Goal: Find specific page/section: Find specific page/section

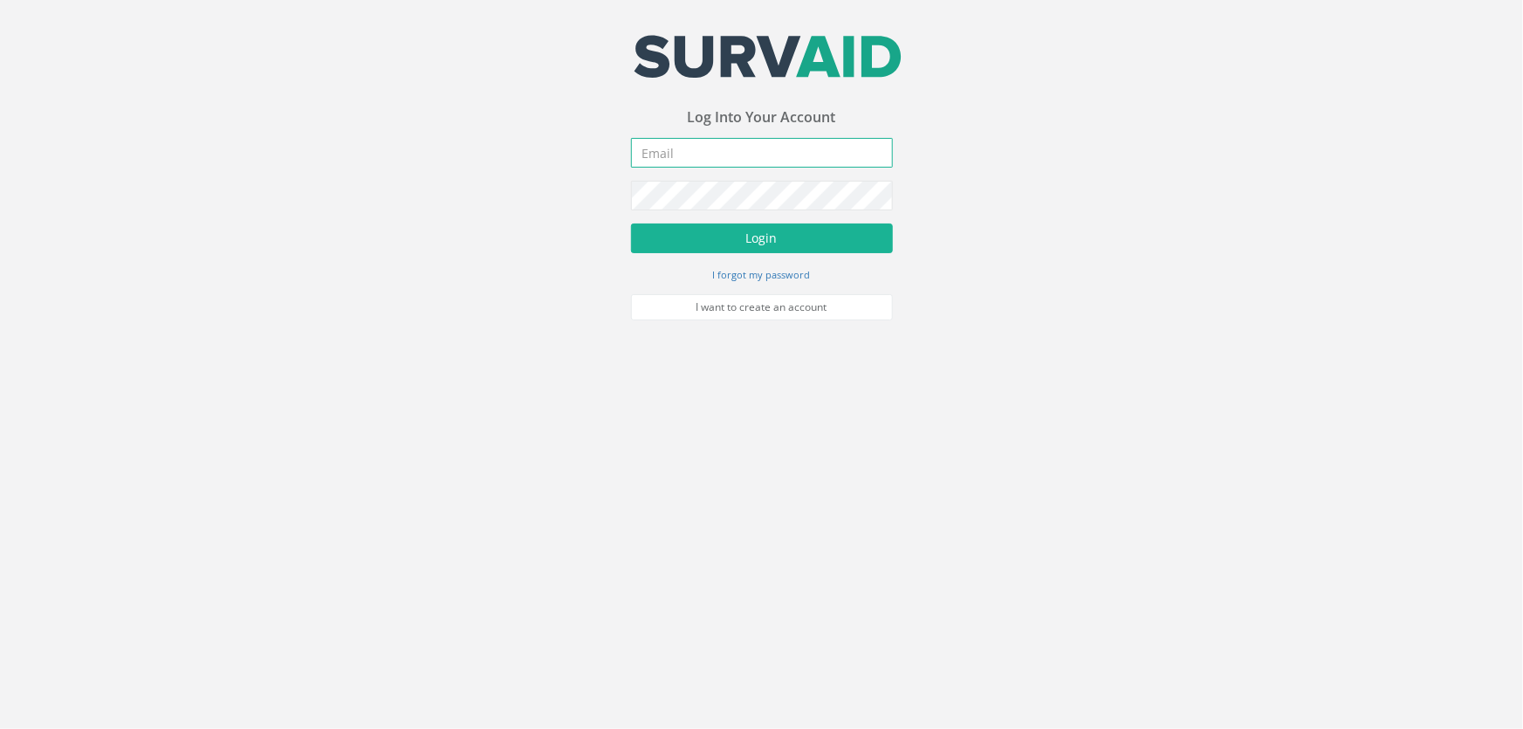
click at [697, 151] on input "email" at bounding box center [762, 153] width 262 height 30
type input "[PERSON_NAME][EMAIL_ADDRESS][DOMAIN_NAME]"
click at [631, 223] on button "Login" at bounding box center [762, 238] width 262 height 30
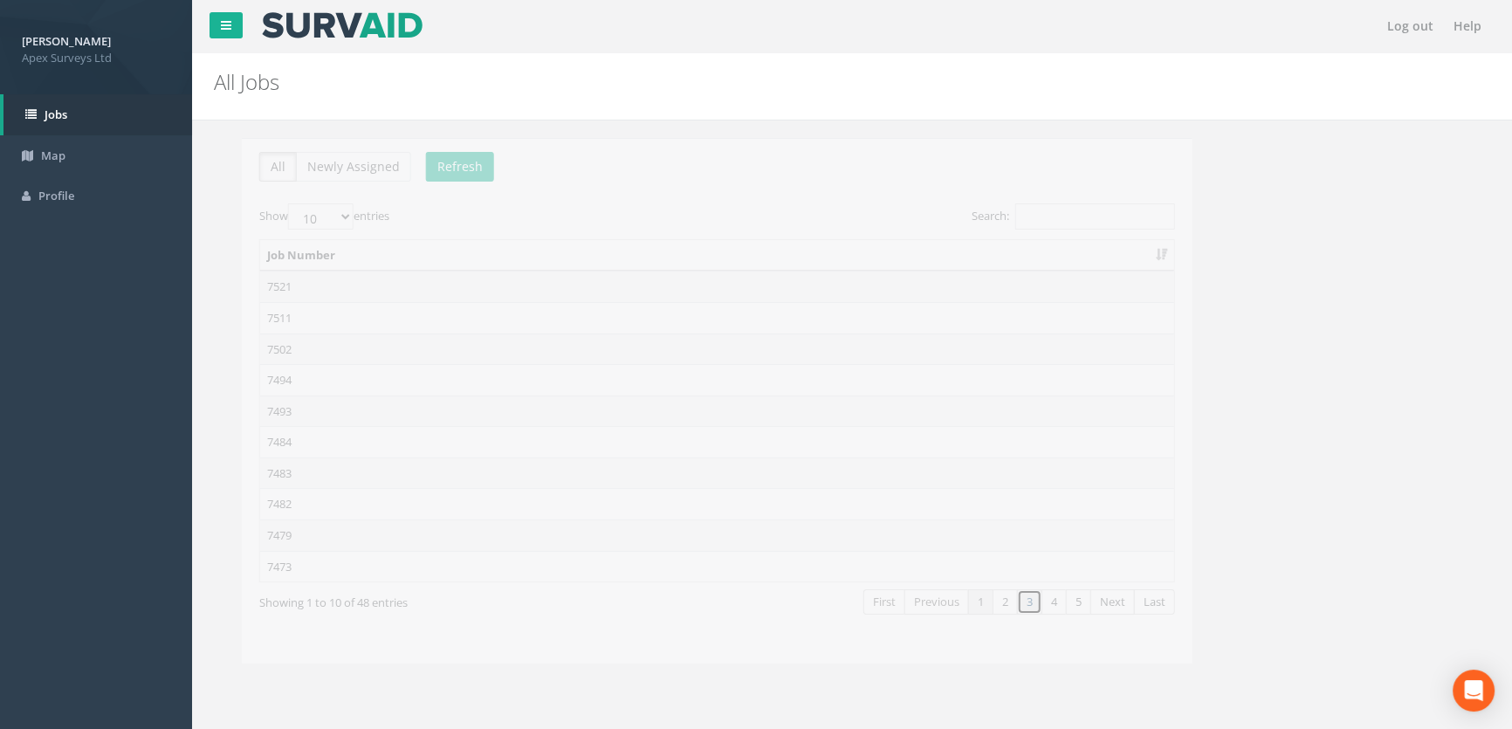
click at [1006, 607] on link "3" at bounding box center [1001, 601] width 25 height 25
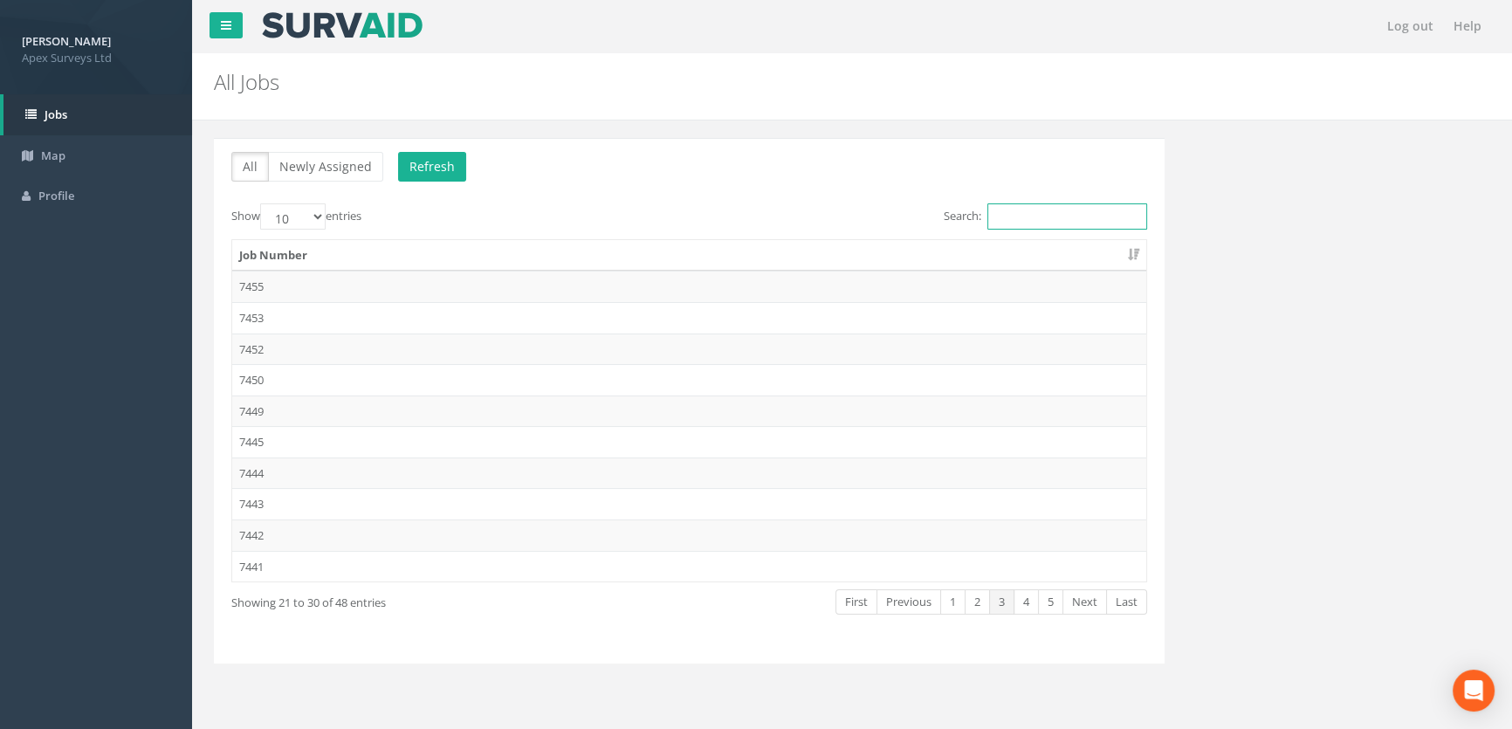
click at [1057, 213] on input "Search:" at bounding box center [1067, 216] width 160 height 26
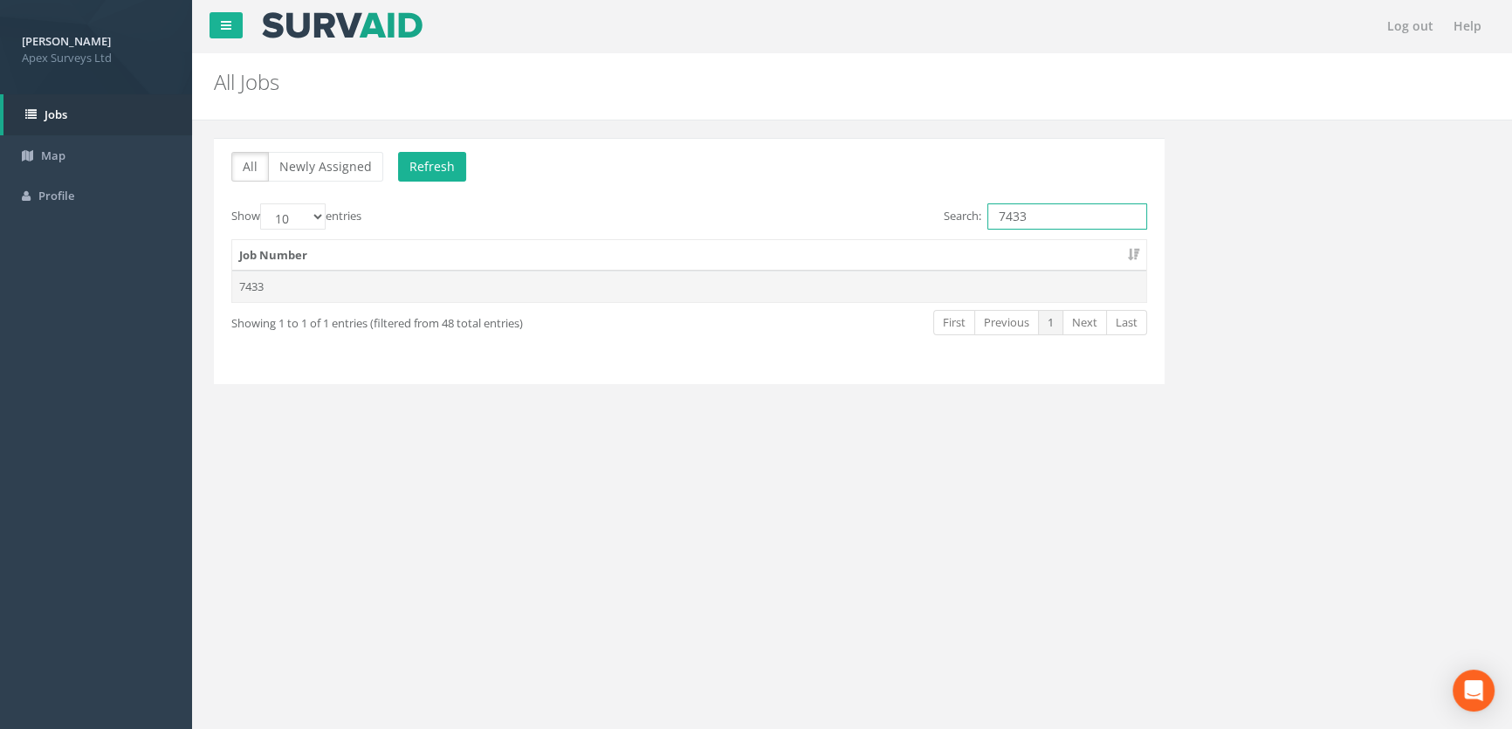
type input "7433"
click at [260, 283] on td "7433" at bounding box center [689, 286] width 914 height 31
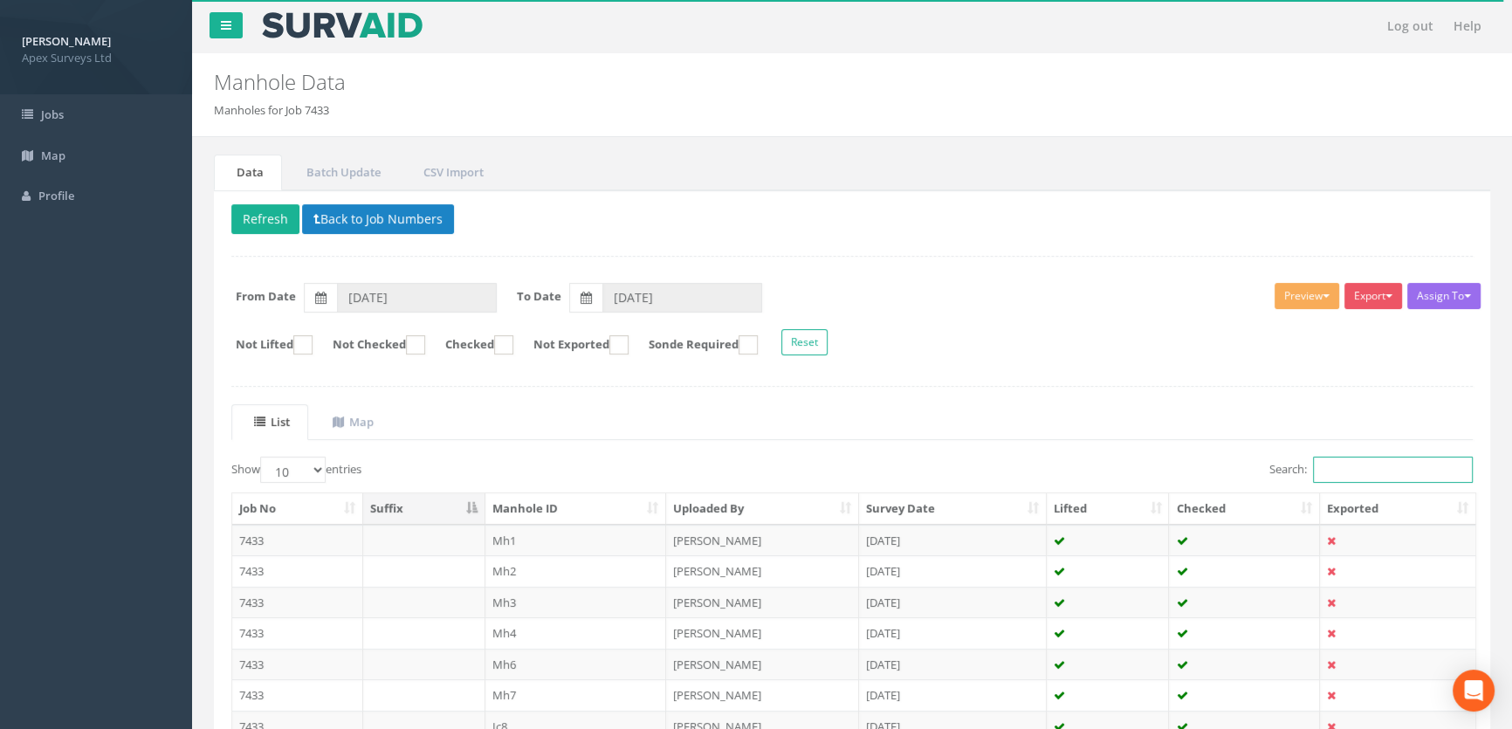
click at [1362, 471] on input "Search:" at bounding box center [1393, 469] width 160 height 26
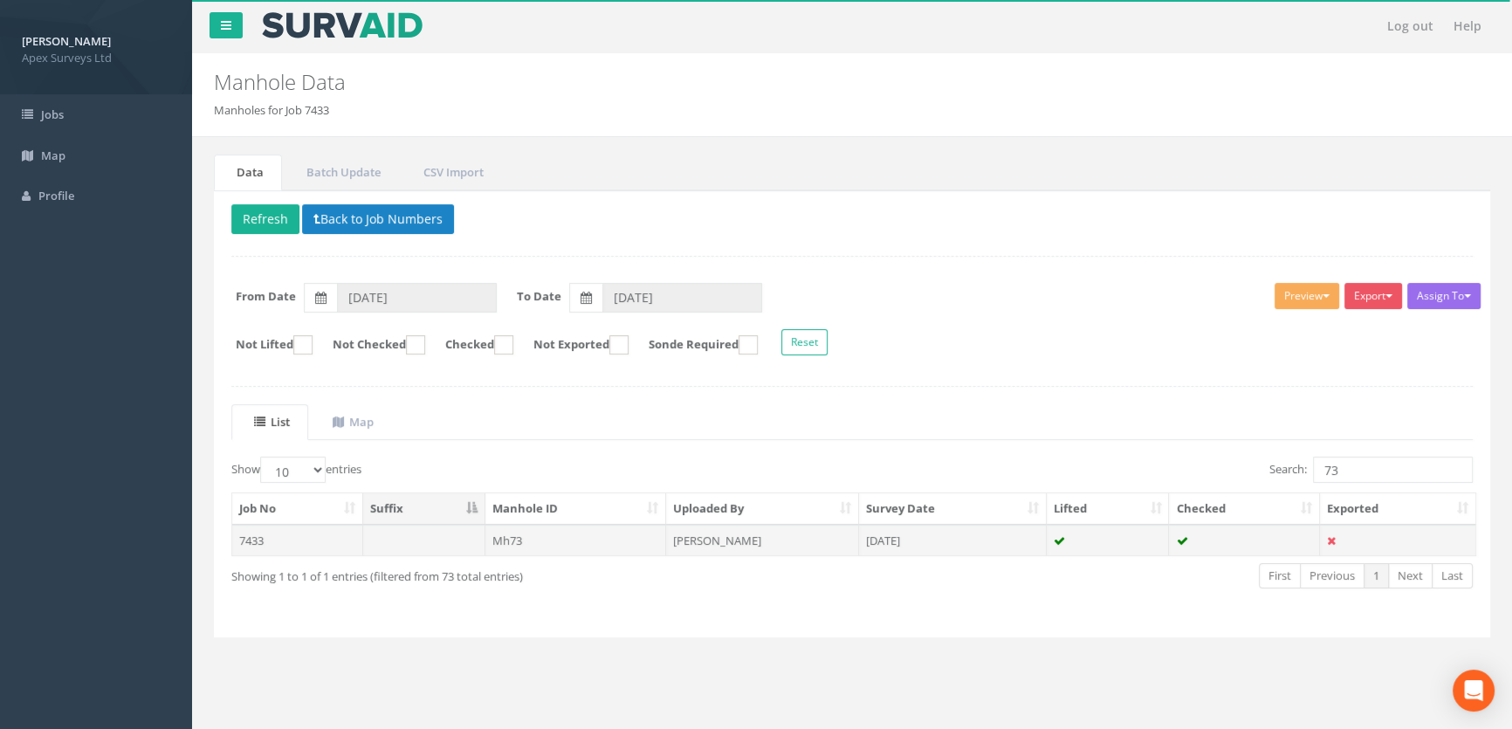
click at [511, 547] on td "Mh73" at bounding box center [576, 540] width 182 height 31
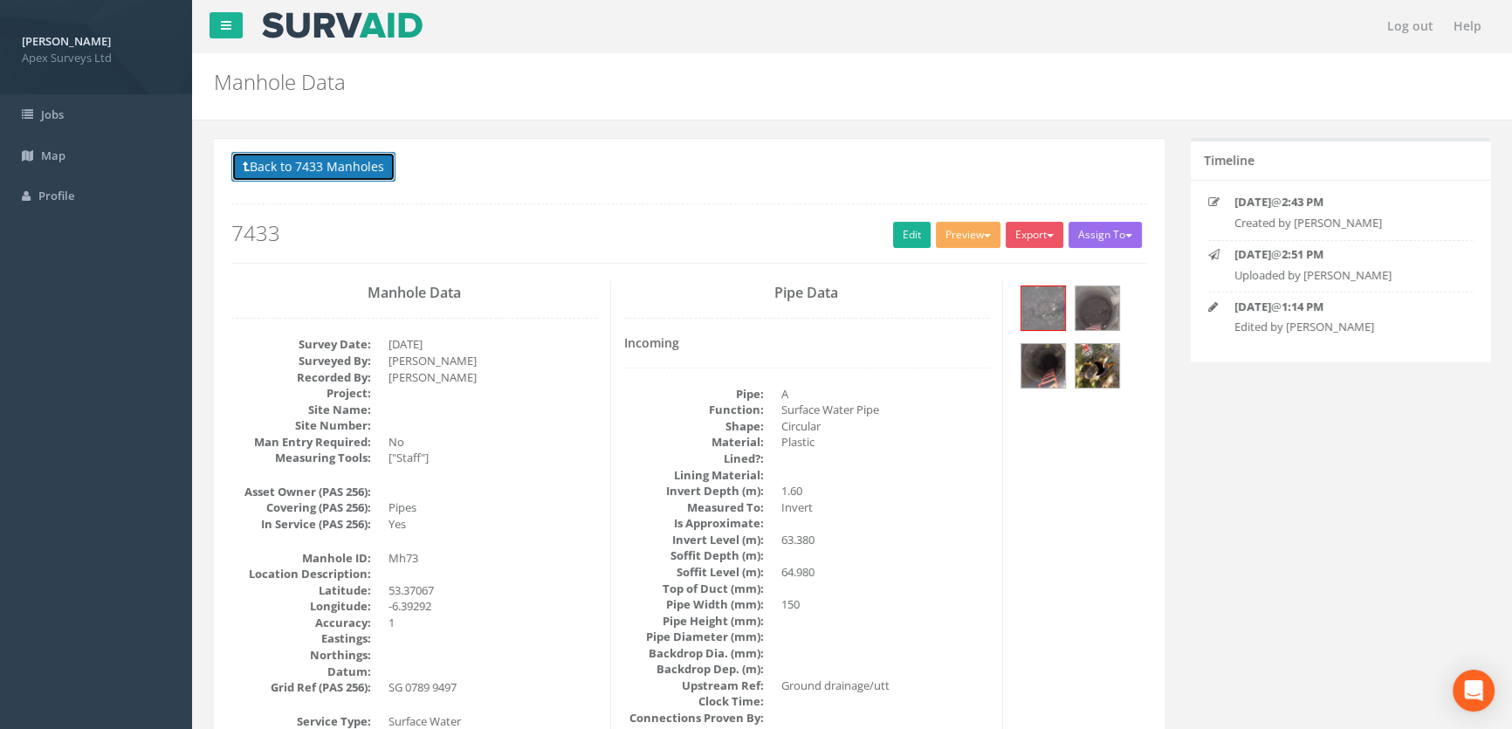
click at [369, 159] on button "Back to 7433 Manholes" at bounding box center [313, 167] width 164 height 30
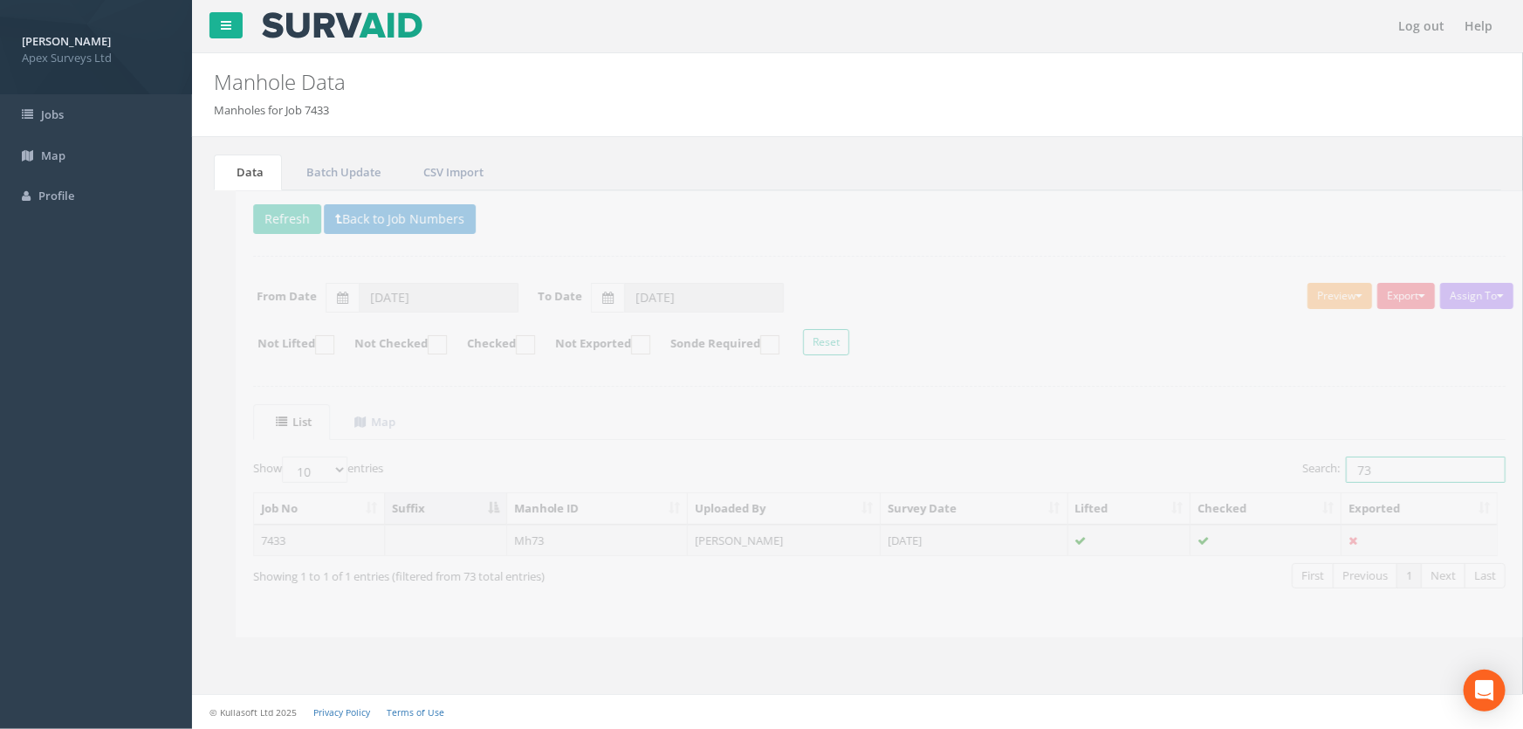
drag, startPoint x: 1397, startPoint y: 463, endPoint x: 1315, endPoint y: 463, distance: 81.2
click at [1315, 463] on label "Search: 73" at bounding box center [1381, 469] width 203 height 26
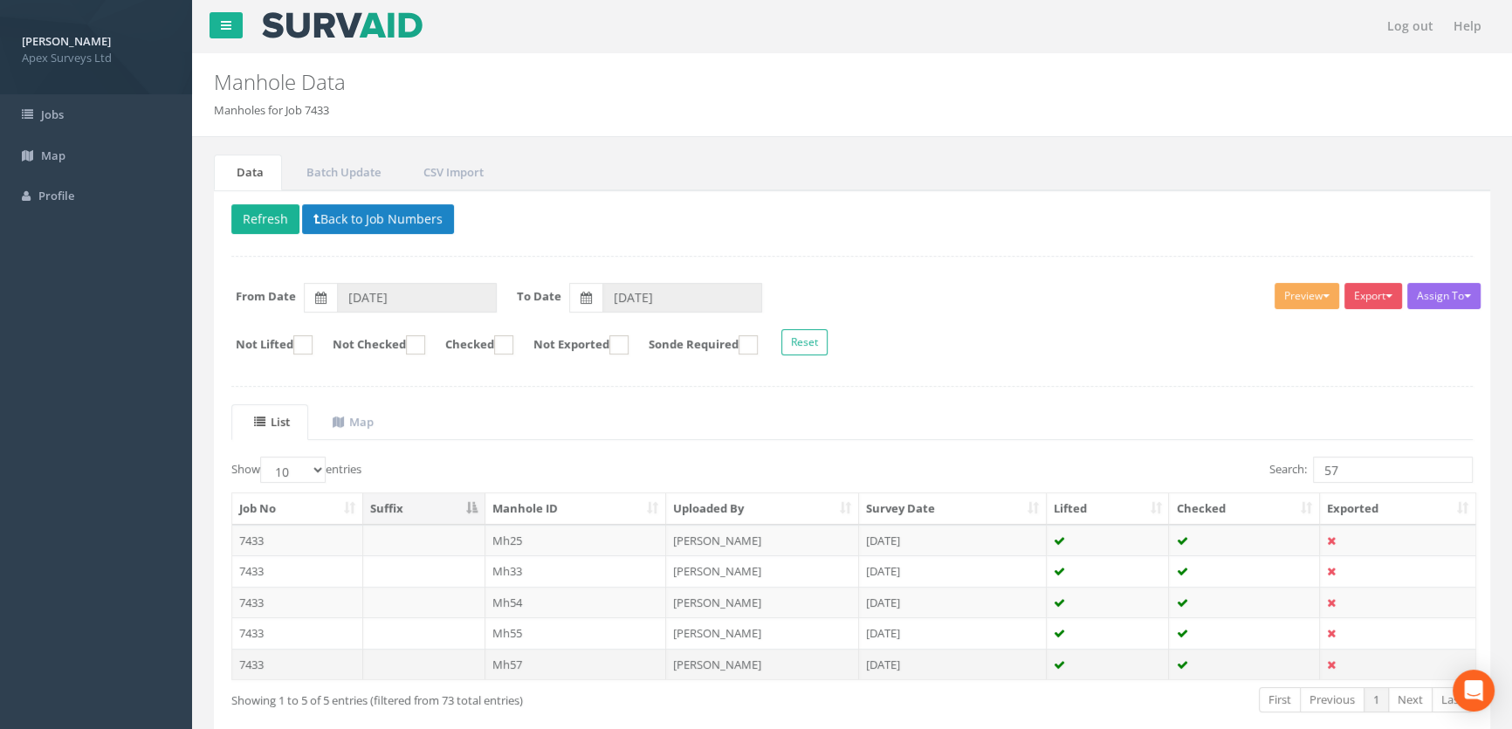
click at [519, 665] on td "Mh57" at bounding box center [576, 664] width 182 height 31
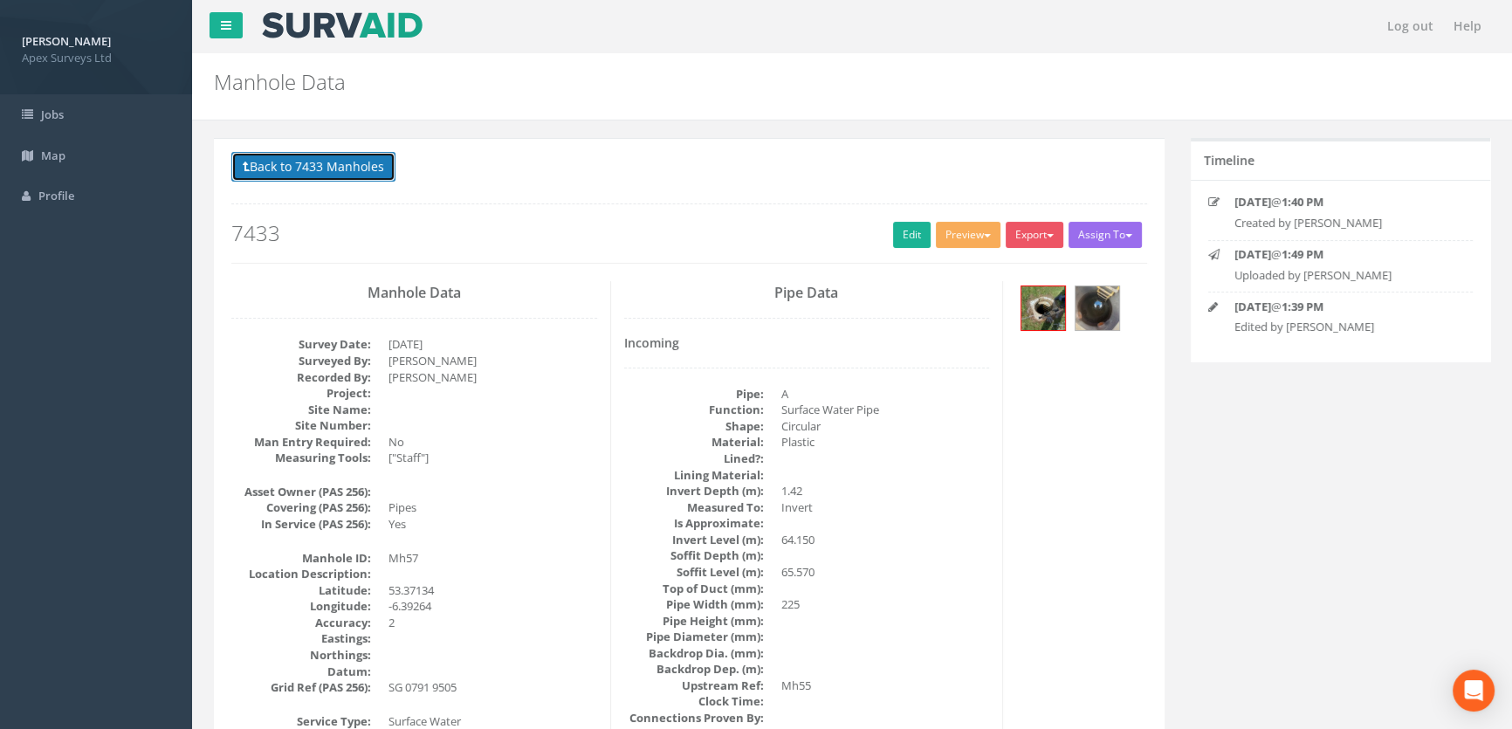
click at [332, 171] on button "Back to 7433 Manholes" at bounding box center [313, 167] width 164 height 30
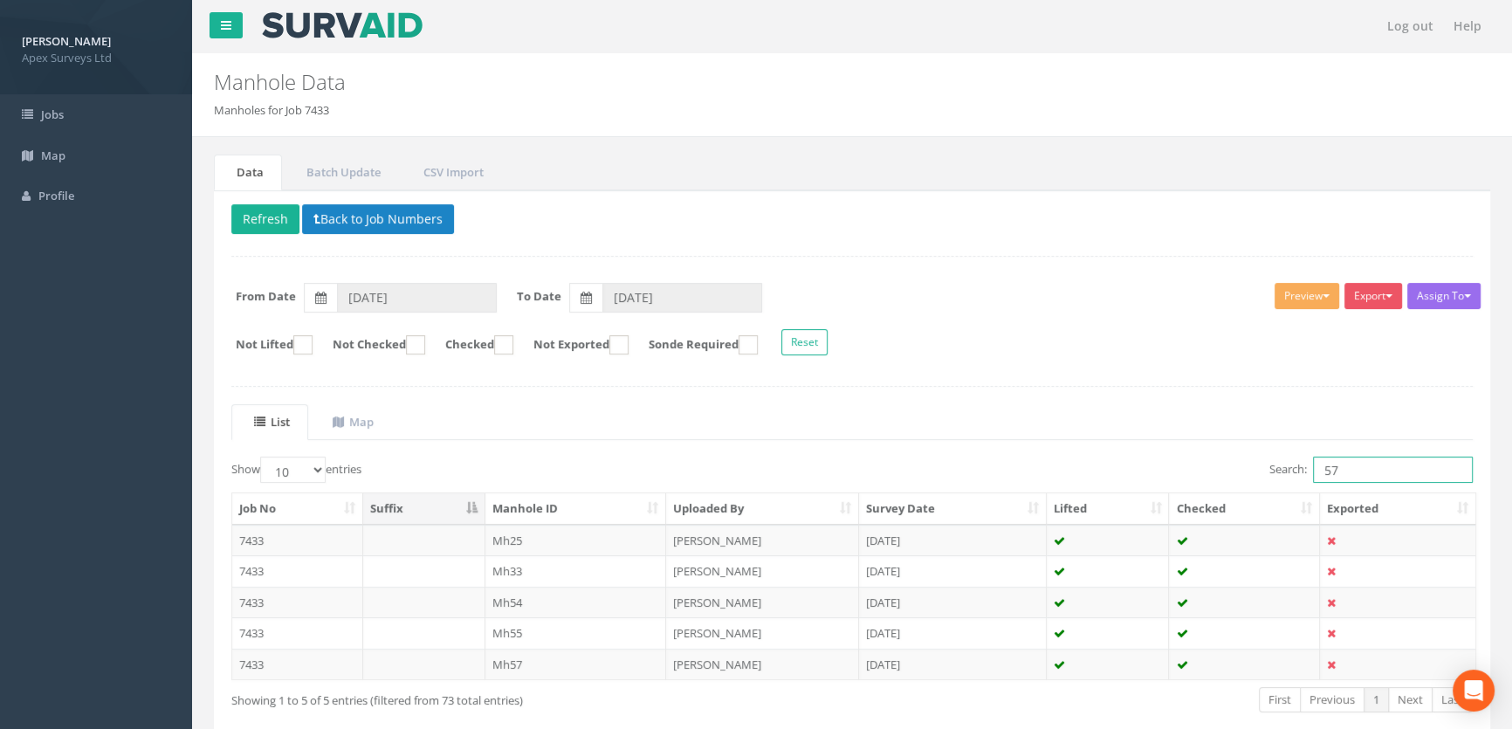
drag, startPoint x: 1338, startPoint y: 468, endPoint x: 1214, endPoint y: 445, distance: 126.0
click at [1221, 456] on div "Search: 57" at bounding box center [1168, 471] width 607 height 31
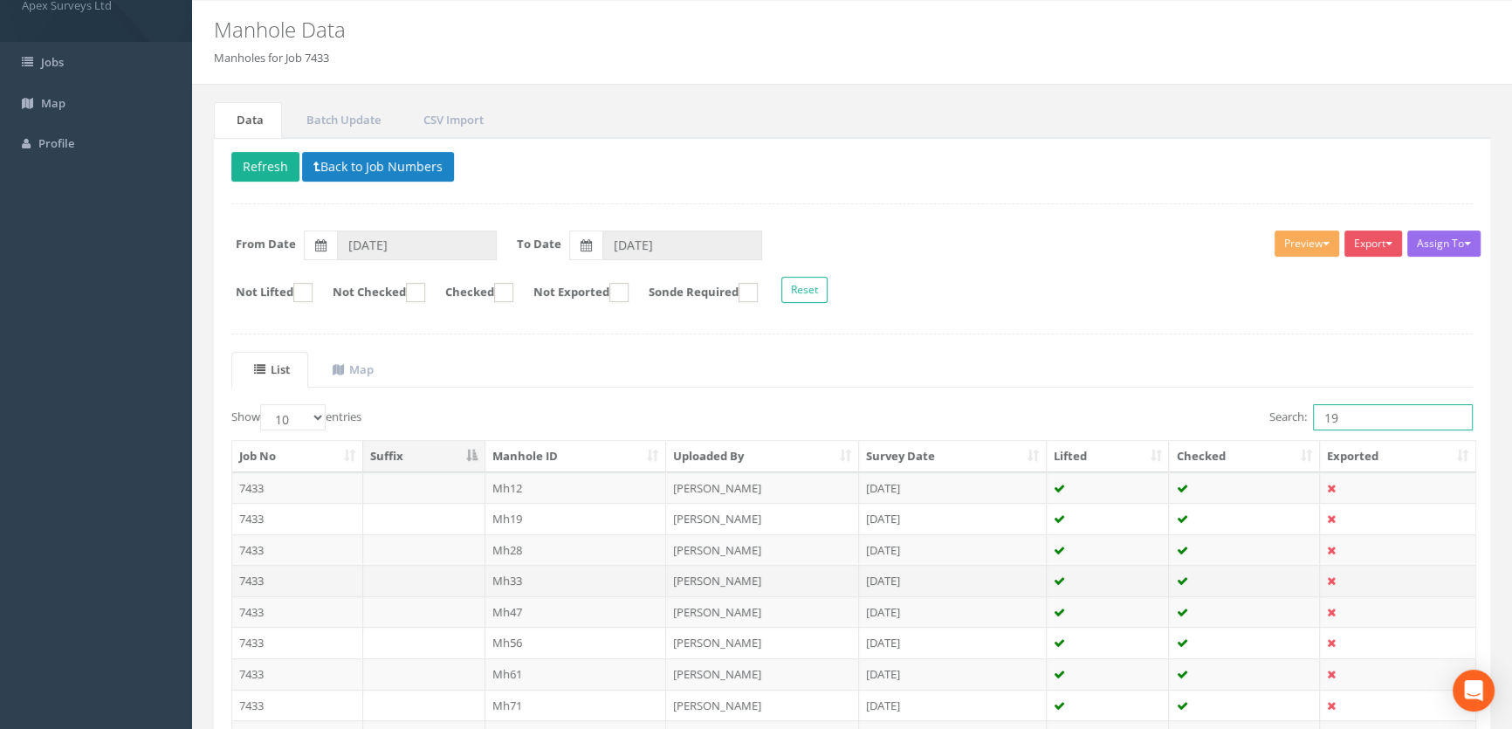
scroll to position [79, 0]
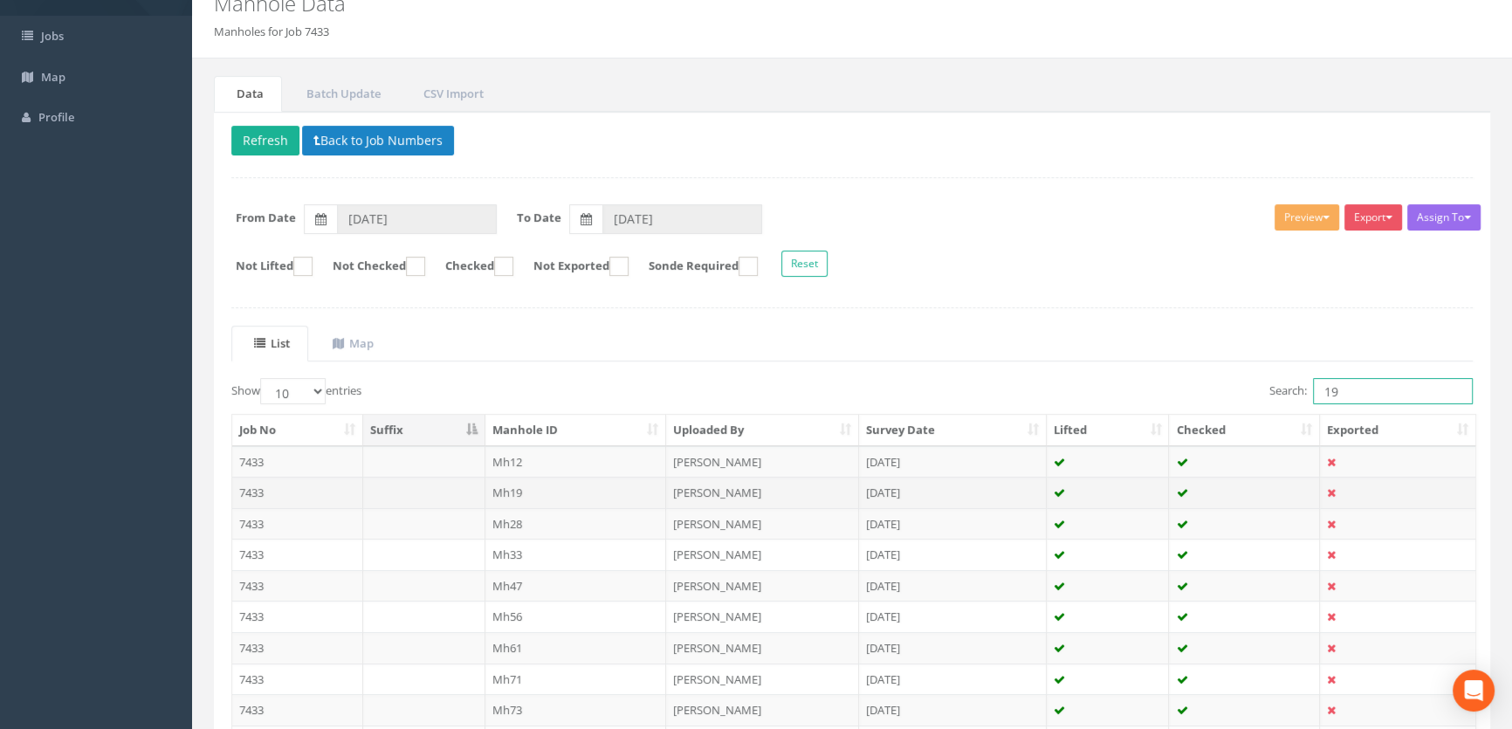
type input "19"
click at [507, 491] on td "Mh19" at bounding box center [576, 492] width 182 height 31
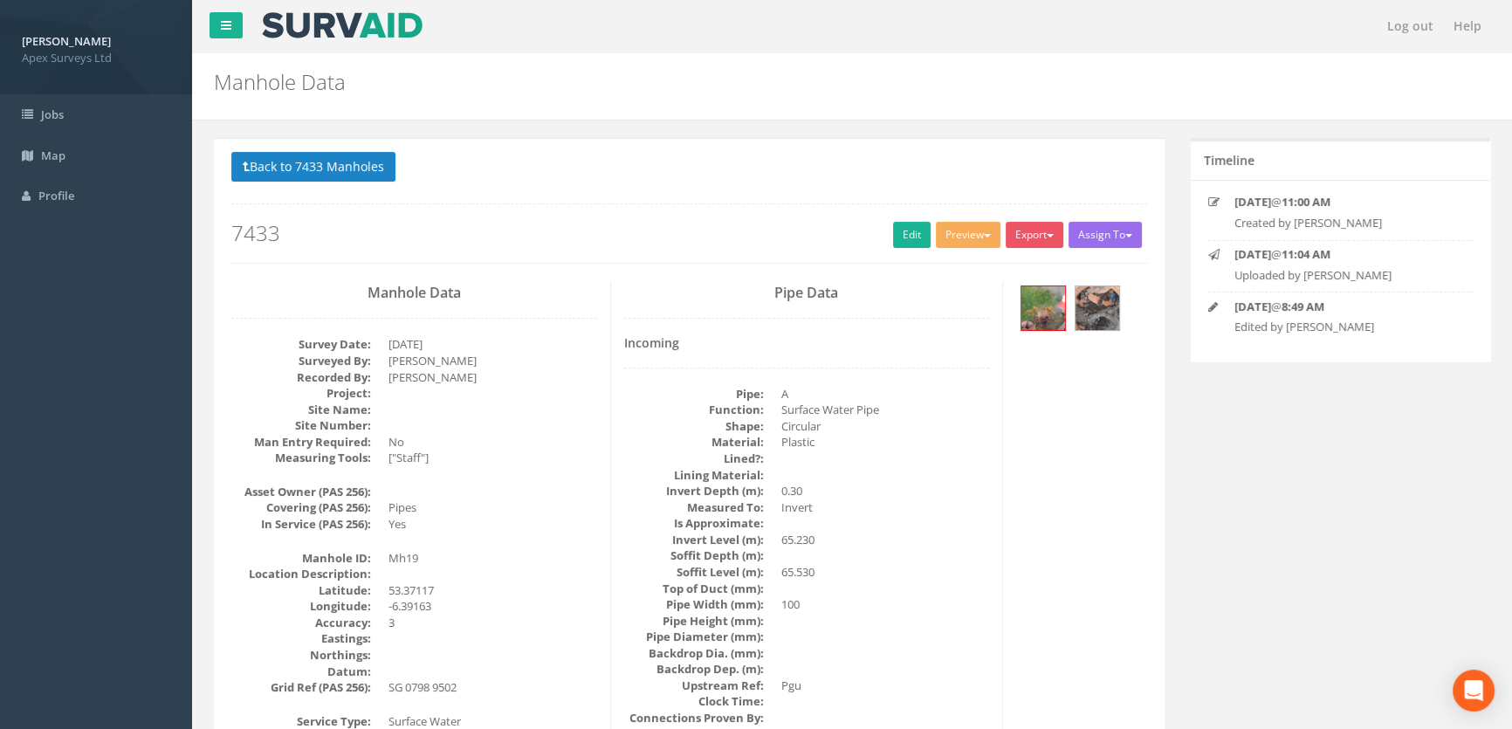
scroll to position [0, 0]
click at [1096, 309] on img at bounding box center [1097, 308] width 44 height 44
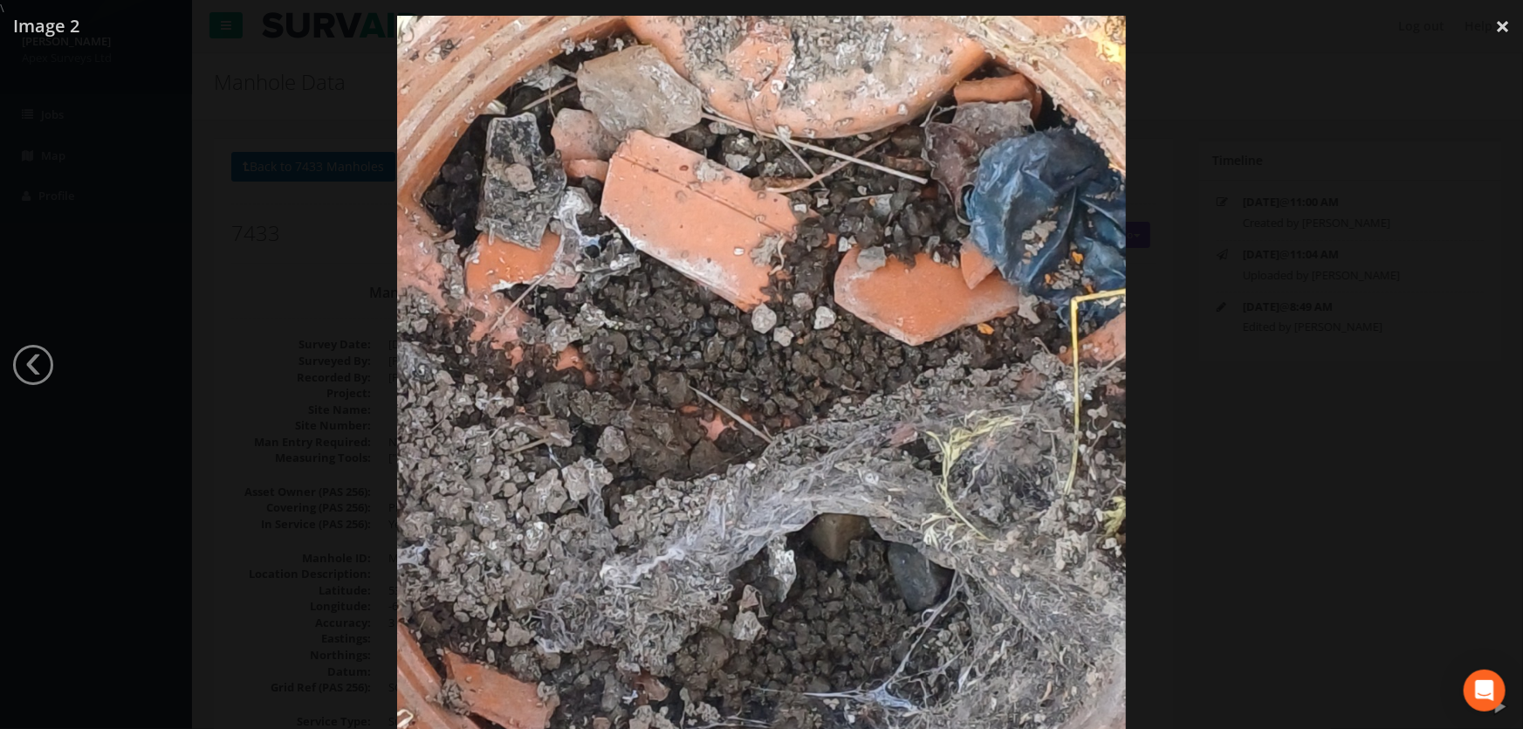
click at [244, 420] on div at bounding box center [761, 381] width 1523 height 729
